Goal: Transaction & Acquisition: Purchase product/service

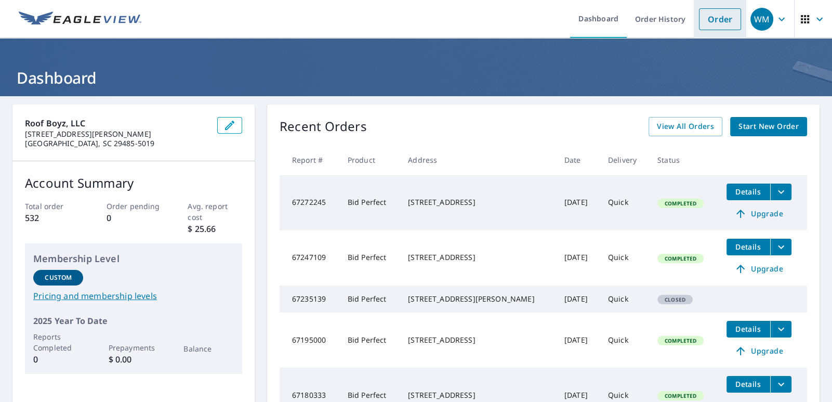
click at [717, 23] on link "Order" at bounding box center [720, 19] width 42 height 22
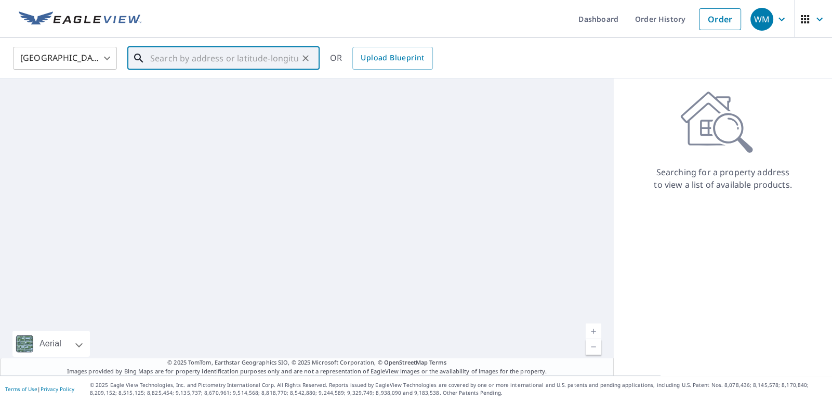
click at [254, 66] on input "text" at bounding box center [224, 58] width 148 height 29
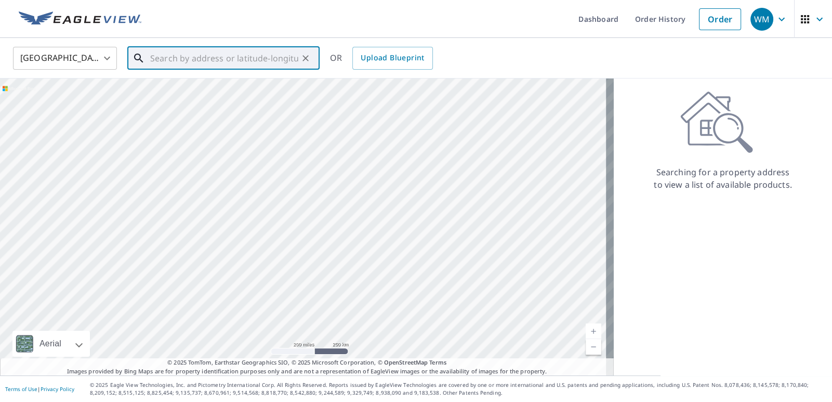
click at [269, 59] on input "text" at bounding box center [224, 58] width 148 height 29
click at [259, 64] on input "text" at bounding box center [224, 58] width 148 height 29
click at [254, 51] on input "text" at bounding box center [224, 58] width 148 height 29
click at [269, 56] on input "text" at bounding box center [224, 58] width 148 height 29
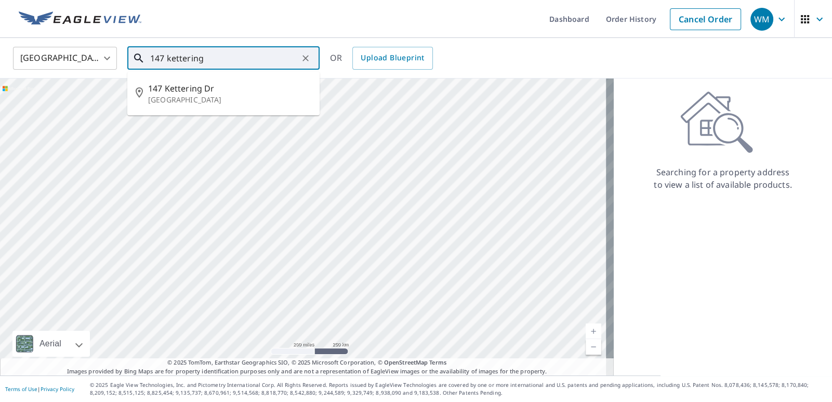
click at [213, 57] on input "147 kettering" at bounding box center [224, 58] width 148 height 29
drag, startPoint x: 210, startPoint y: 58, endPoint x: 169, endPoint y: 59, distance: 41.6
click at [169, 59] on input "147 kettering" at bounding box center [224, 58] width 148 height 29
click at [245, 98] on p "[GEOGRAPHIC_DATA], SC 29483" at bounding box center [229, 100] width 163 height 10
type input "[STREET_ADDRESS]"
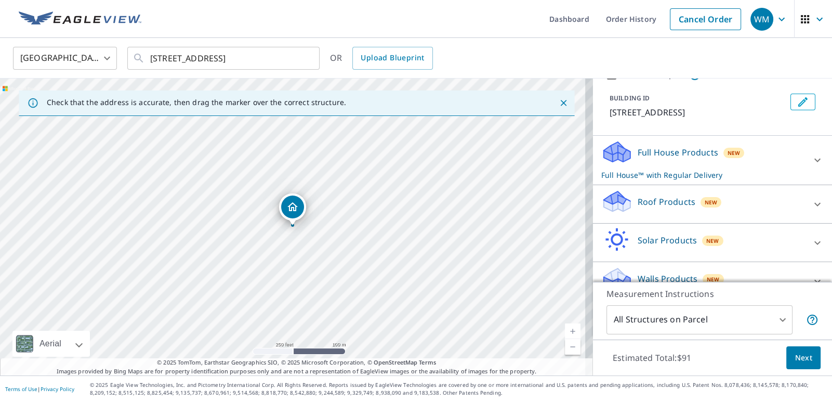
scroll to position [51, 0]
click at [805, 210] on div at bounding box center [817, 203] width 25 height 25
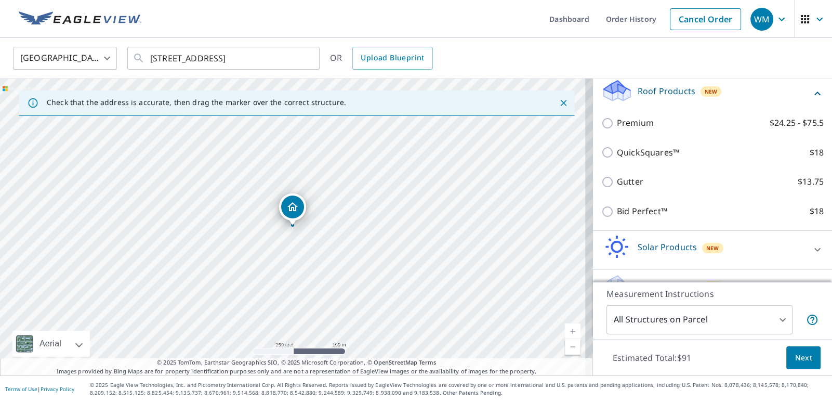
scroll to position [179, 0]
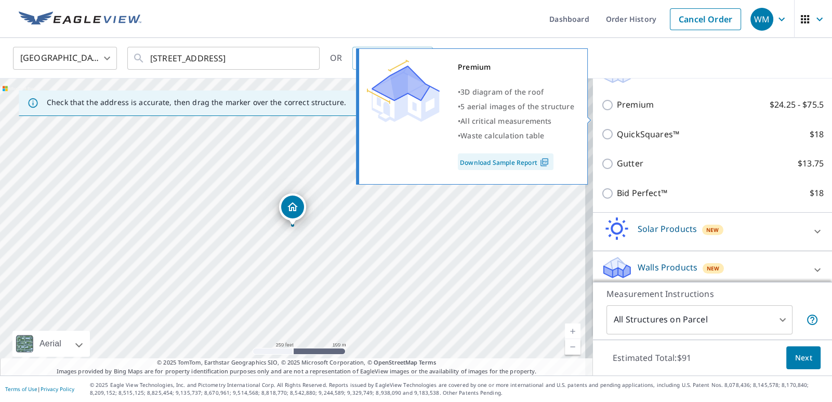
click at [769, 111] on p "$24.25 - $75.5" at bounding box center [796, 104] width 54 height 13
click at [617, 111] on input "Premium $24.25 - $75.5" at bounding box center [609, 105] width 16 height 12
checkbox input "true"
checkbox input "false"
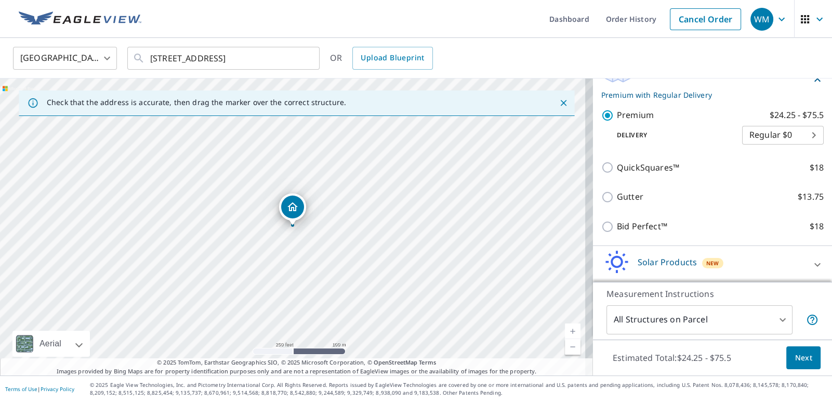
click at [800, 360] on span "Next" at bounding box center [803, 357] width 18 height 13
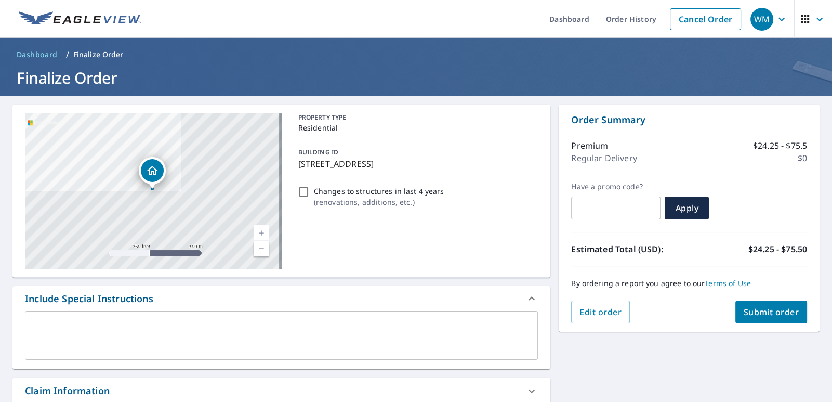
click at [769, 306] on span "Submit order" at bounding box center [772, 311] width 56 height 11
checkbox input "true"
